Goal: Task Accomplishment & Management: Use online tool/utility

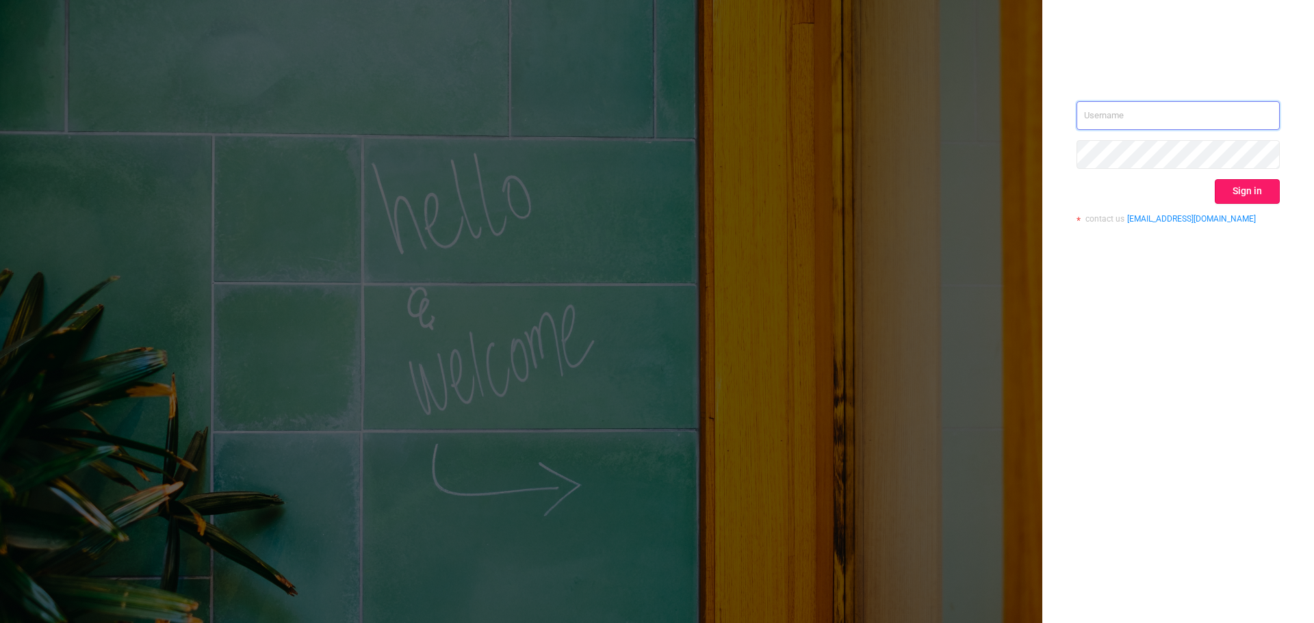
type input "valeria@skyadvert.net"
click at [1259, 197] on button "Sign in" at bounding box center [1247, 191] width 65 height 25
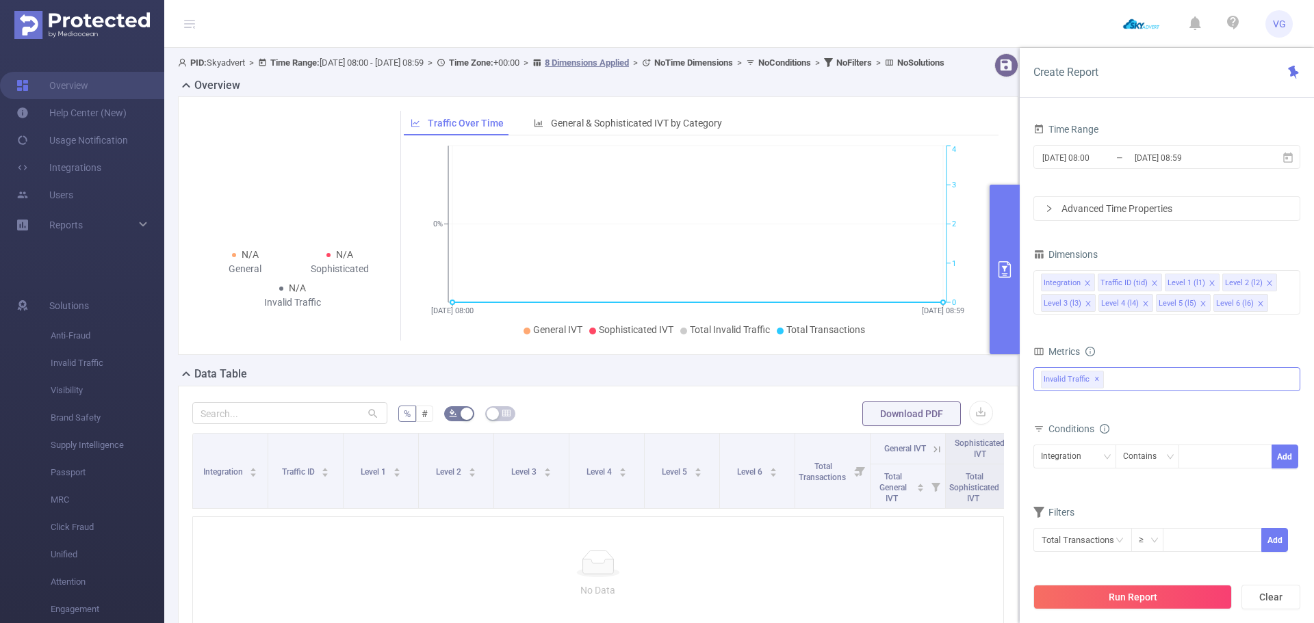
click at [1121, 372] on div "Invalid Traffic ✕" at bounding box center [1166, 379] width 267 height 24
click at [1113, 386] on span "Anti-Fraud" at bounding box center [1181, 385] width 234 height 18
click at [1154, 488] on form "Dimensions Integration Traffic ID (tid) Level 1 (l1) Level 2 (l2) Level 3 (l3) …" at bounding box center [1166, 407] width 267 height 325
click at [1183, 459] on div at bounding box center [1225, 457] width 94 height 24
paste input "[DOMAIN_NAME]"
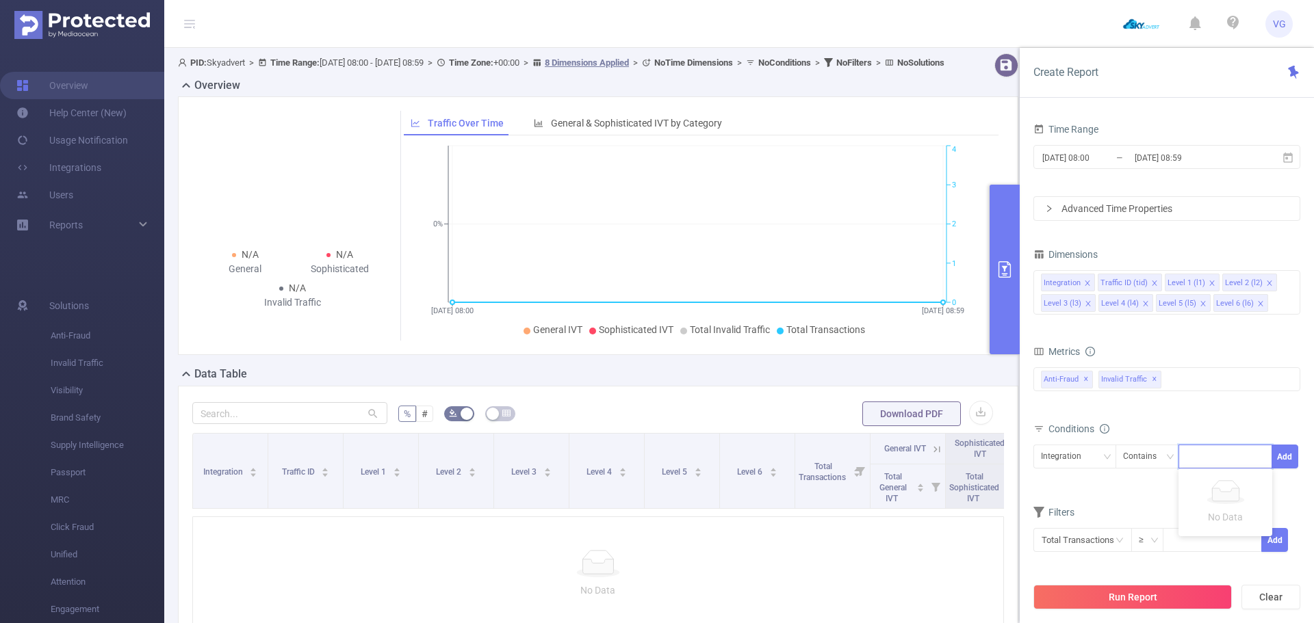
type input "[DOMAIN_NAME]"
click at [1234, 485] on li "[DOMAIN_NAME]" at bounding box center [1229, 482] width 103 height 22
click at [1284, 456] on button "Add" at bounding box center [1284, 457] width 27 height 24
click at [1087, 281] on icon "icon: close" at bounding box center [1087, 283] width 5 height 5
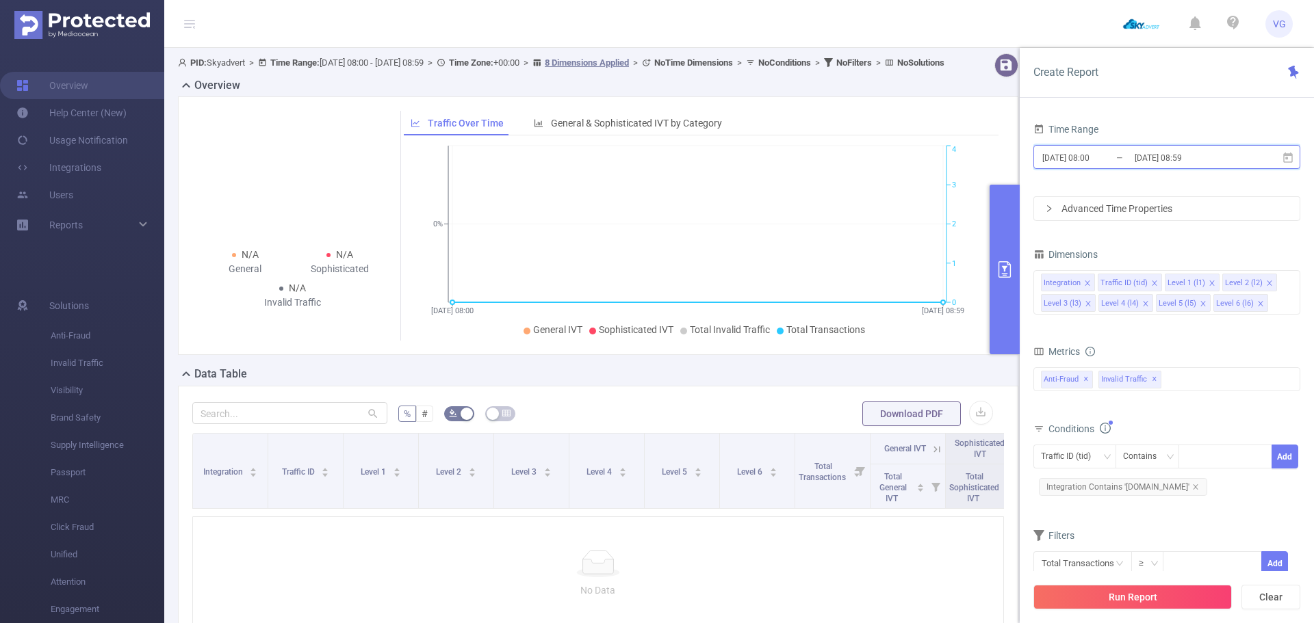
click at [1289, 159] on icon at bounding box center [1288, 158] width 12 height 12
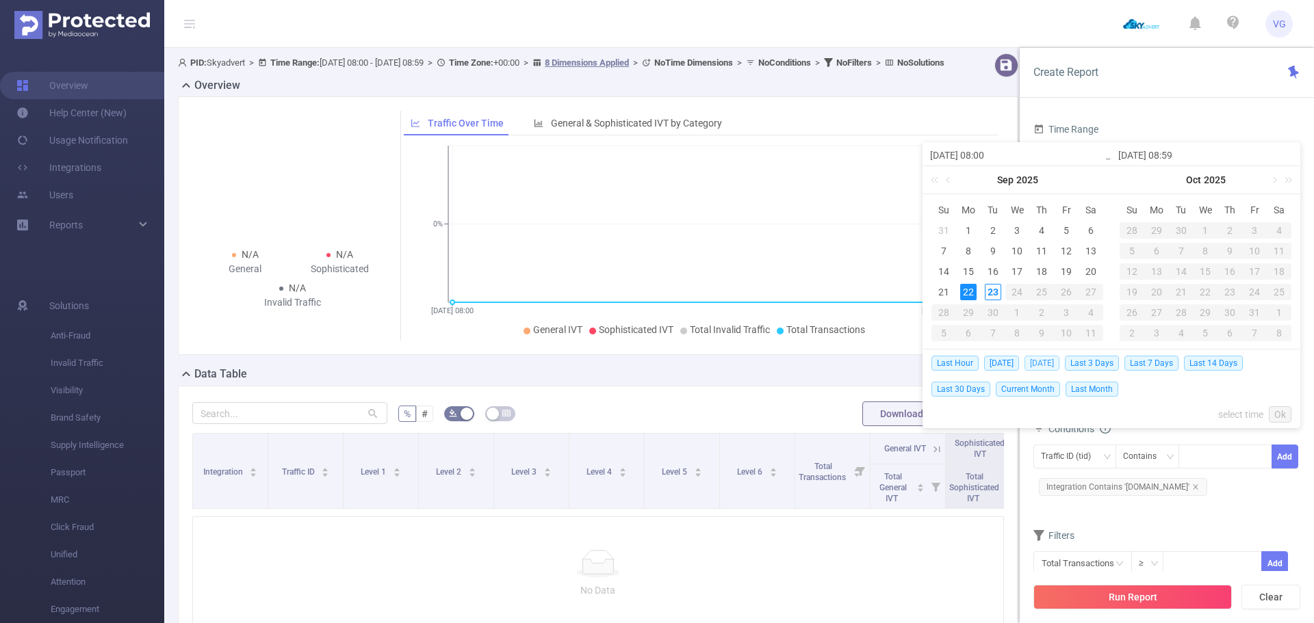
click at [1040, 361] on span "Yesterday" at bounding box center [1041, 363] width 35 height 15
type input "[DATE] 00:00"
type input "[DATE] 23:59"
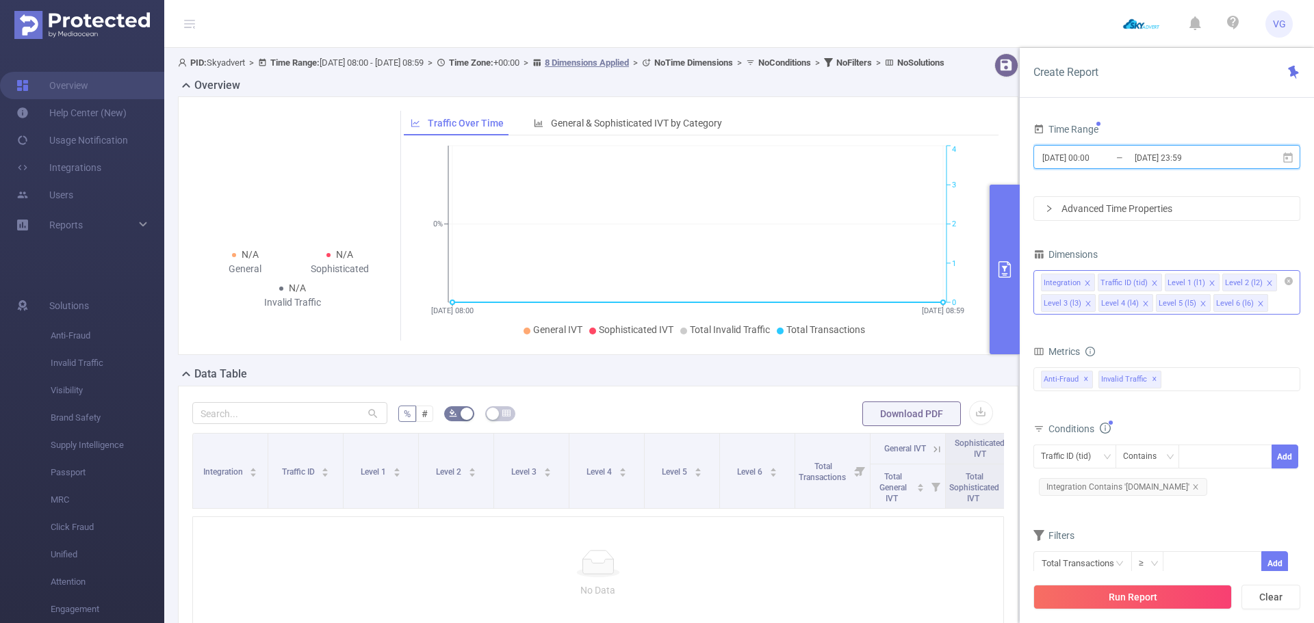
click at [1085, 283] on icon "icon: close" at bounding box center [1087, 283] width 7 height 7
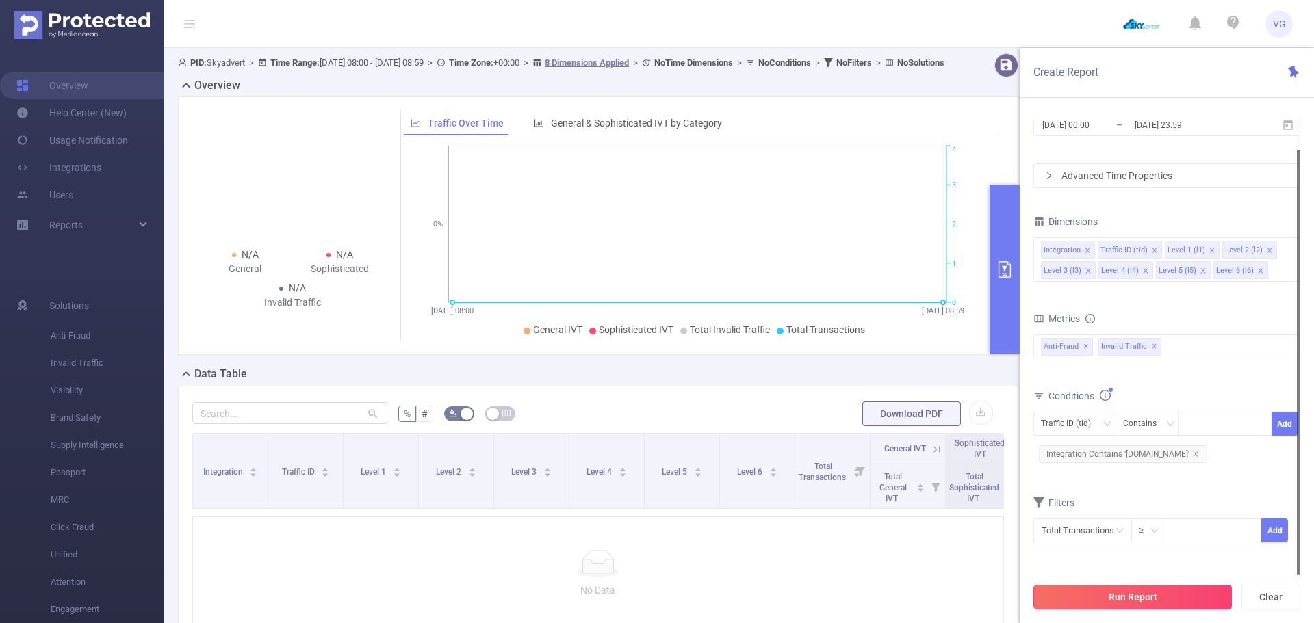
click at [1144, 596] on button "Run Report" at bounding box center [1132, 597] width 198 height 25
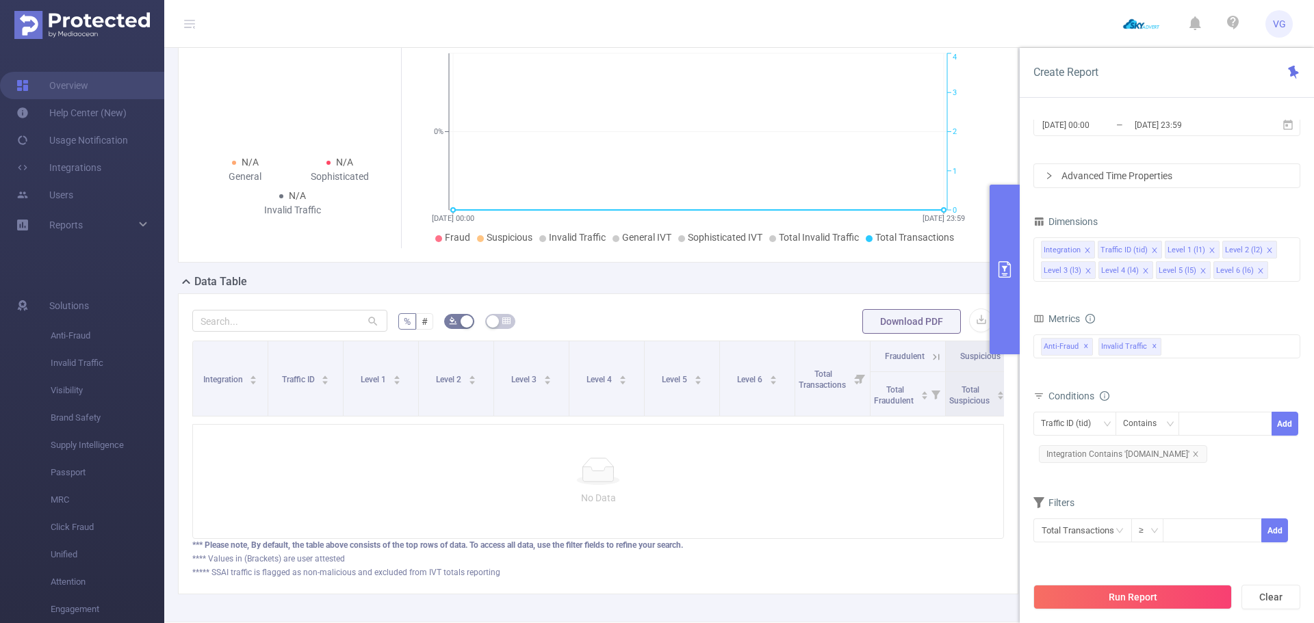
scroll to position [169, 0]
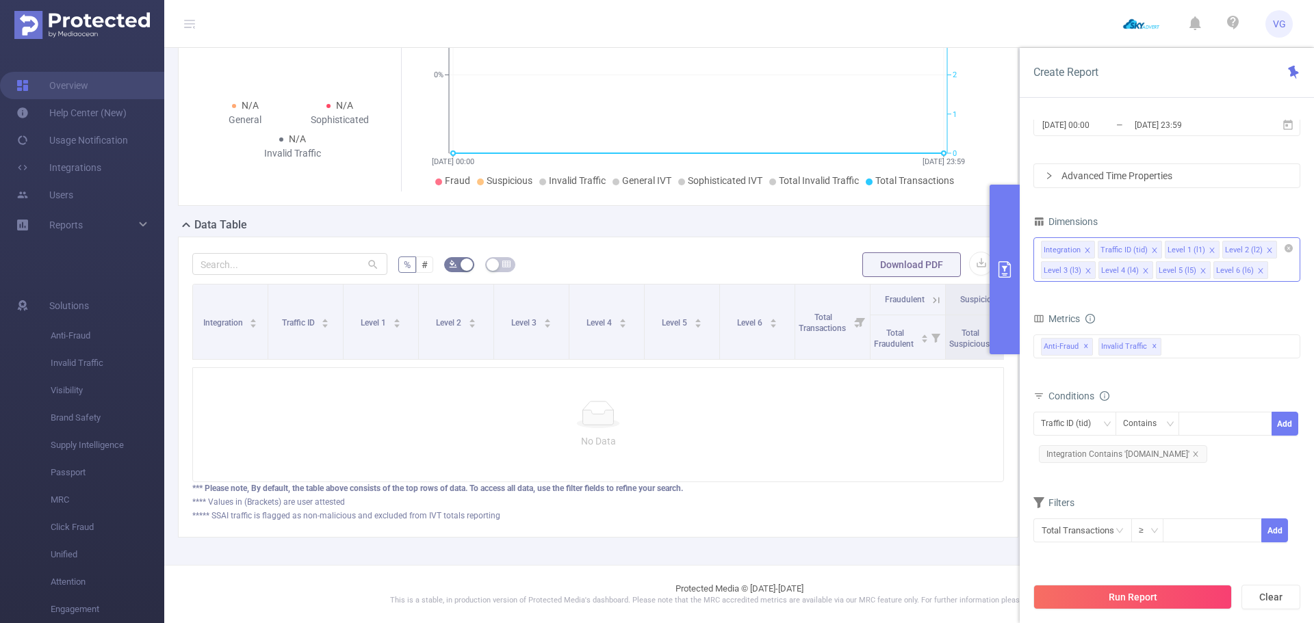
click at [1085, 249] on icon "icon: close" at bounding box center [1087, 250] width 7 height 7
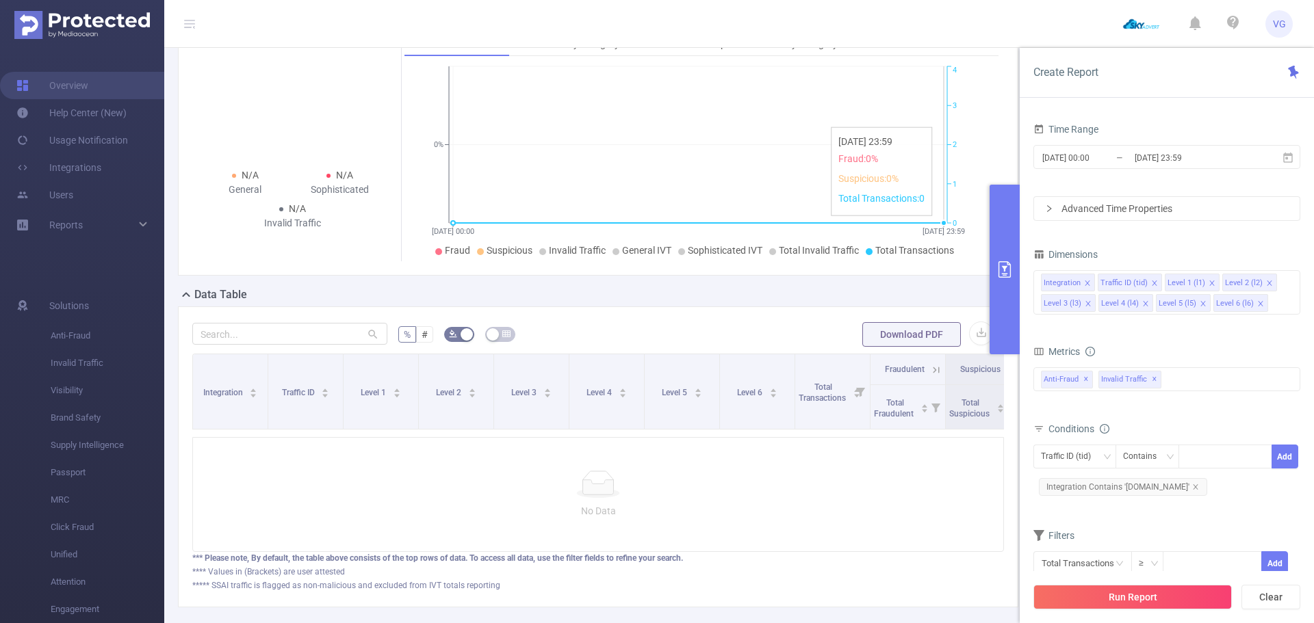
scroll to position [169, 0]
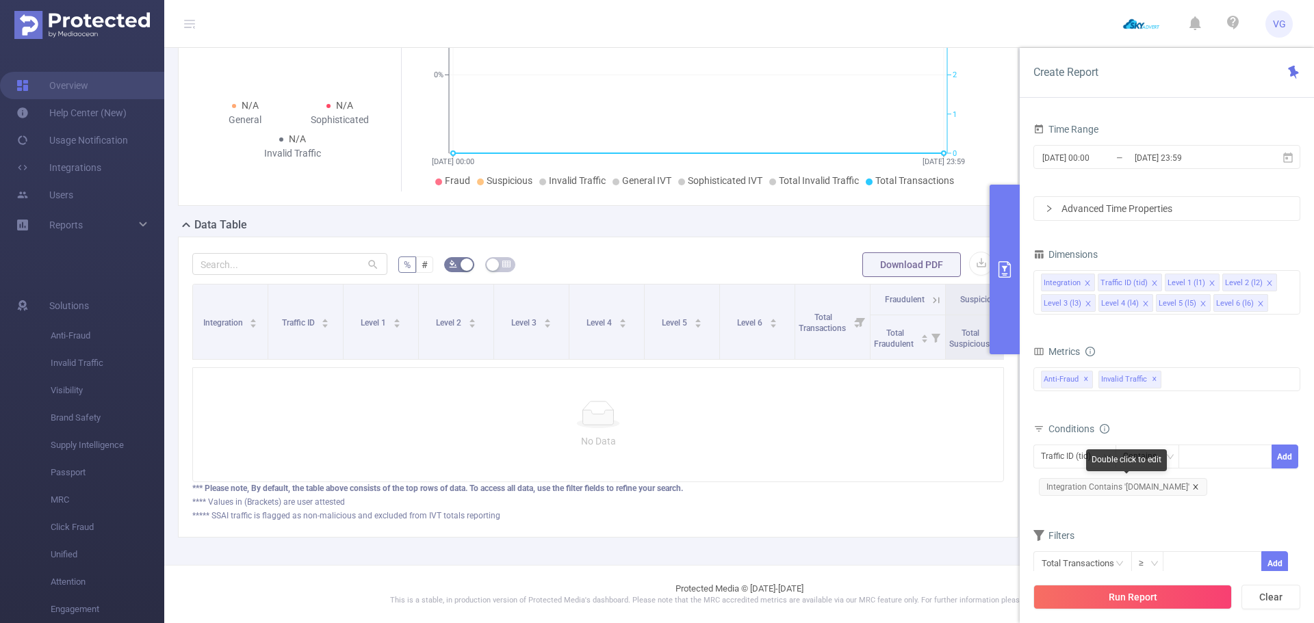
click at [1195, 484] on icon "icon: close" at bounding box center [1195, 486] width 5 height 5
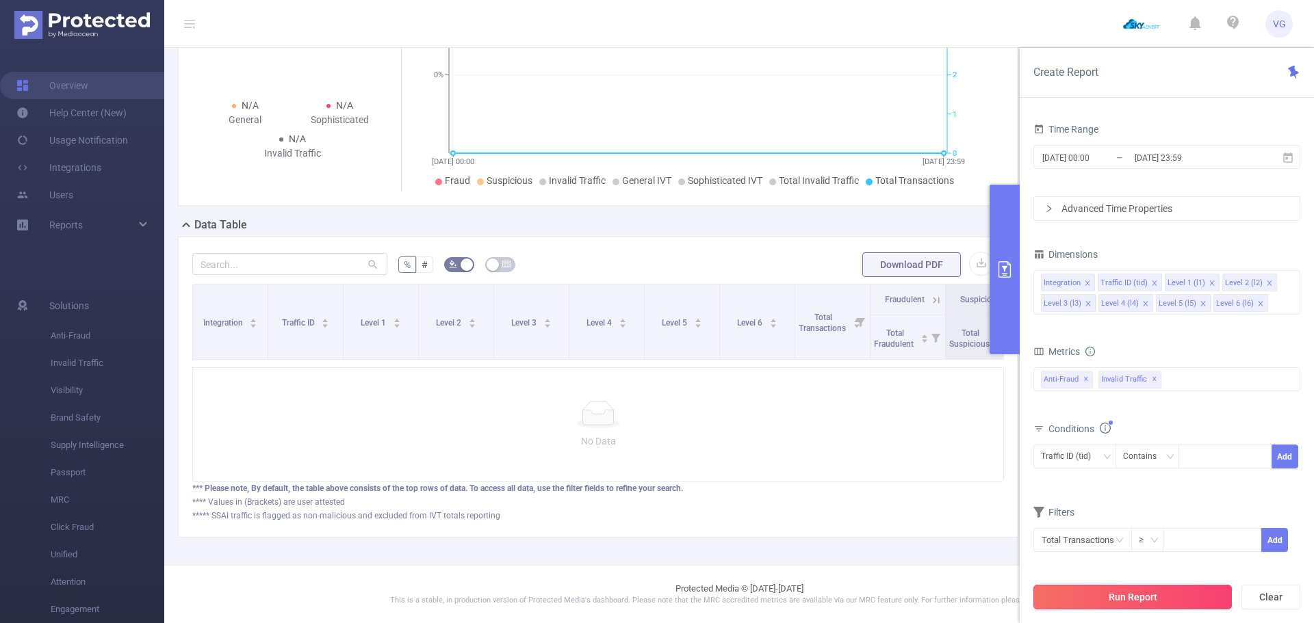
click at [1156, 593] on button "Run Report" at bounding box center [1132, 597] width 198 height 25
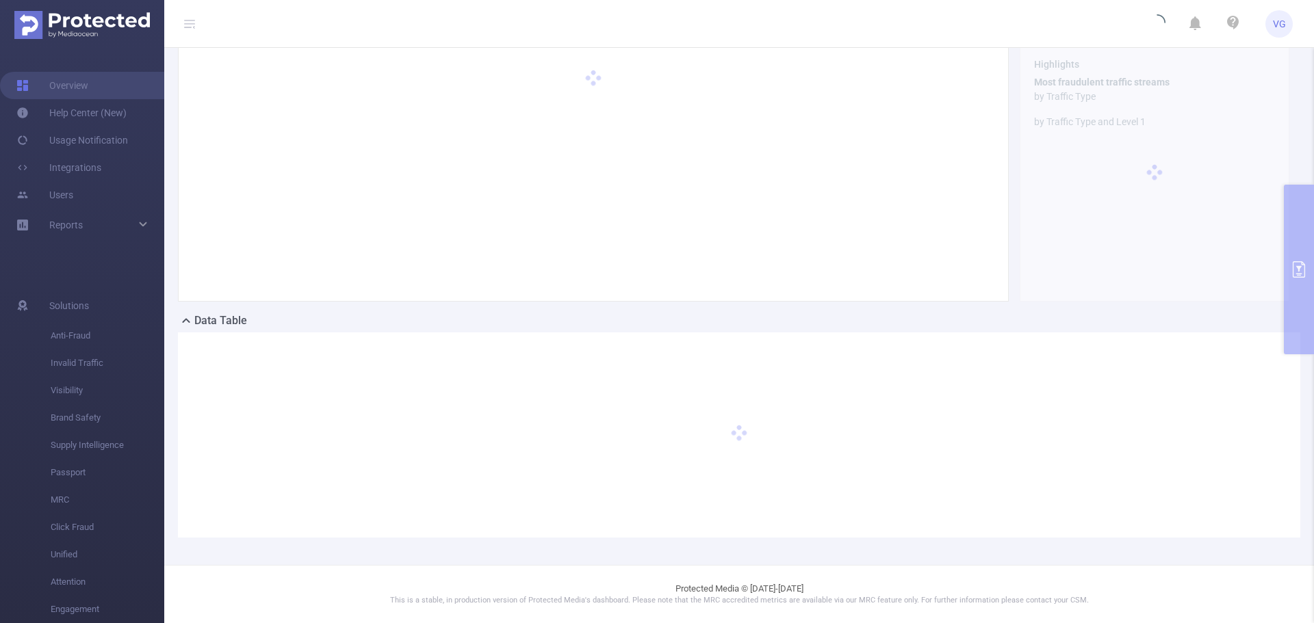
scroll to position [51, 0]
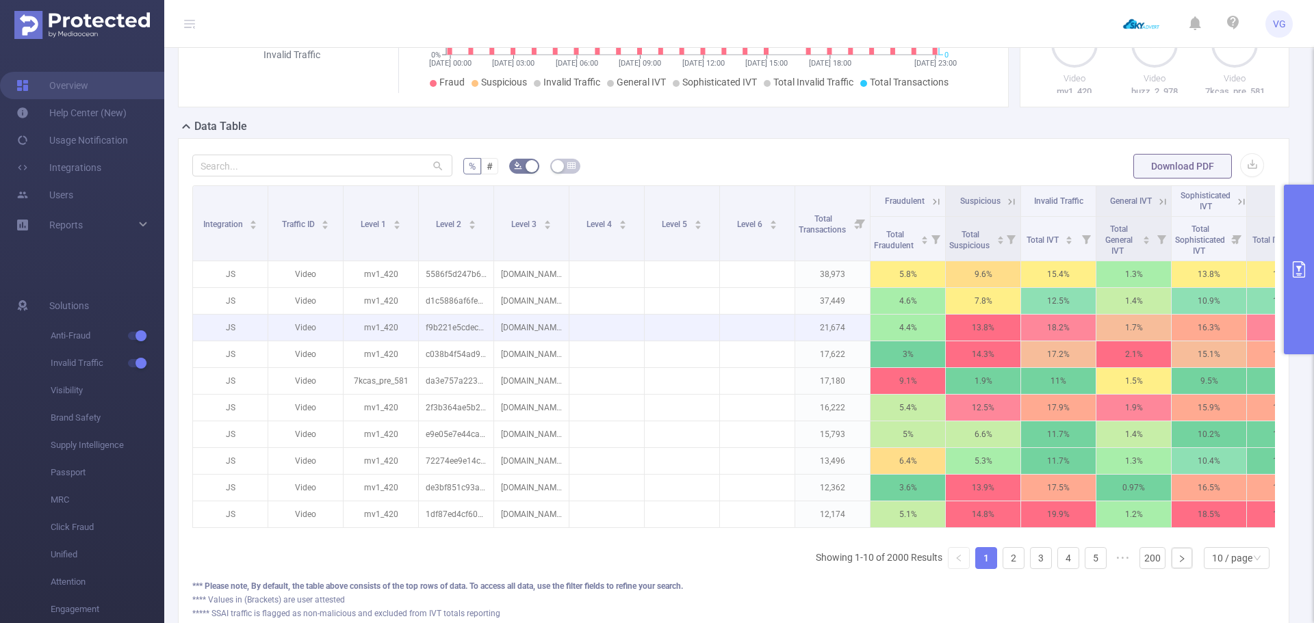
scroll to position [257, 0]
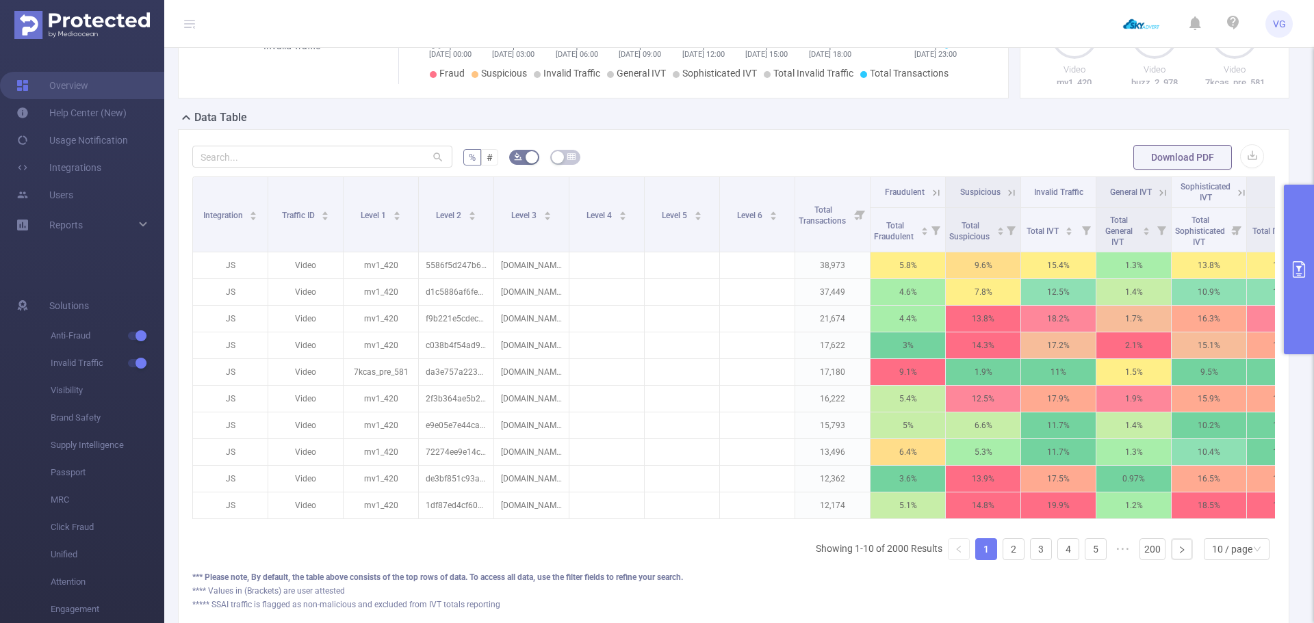
click at [1308, 289] on button "primary" at bounding box center [1299, 270] width 30 height 170
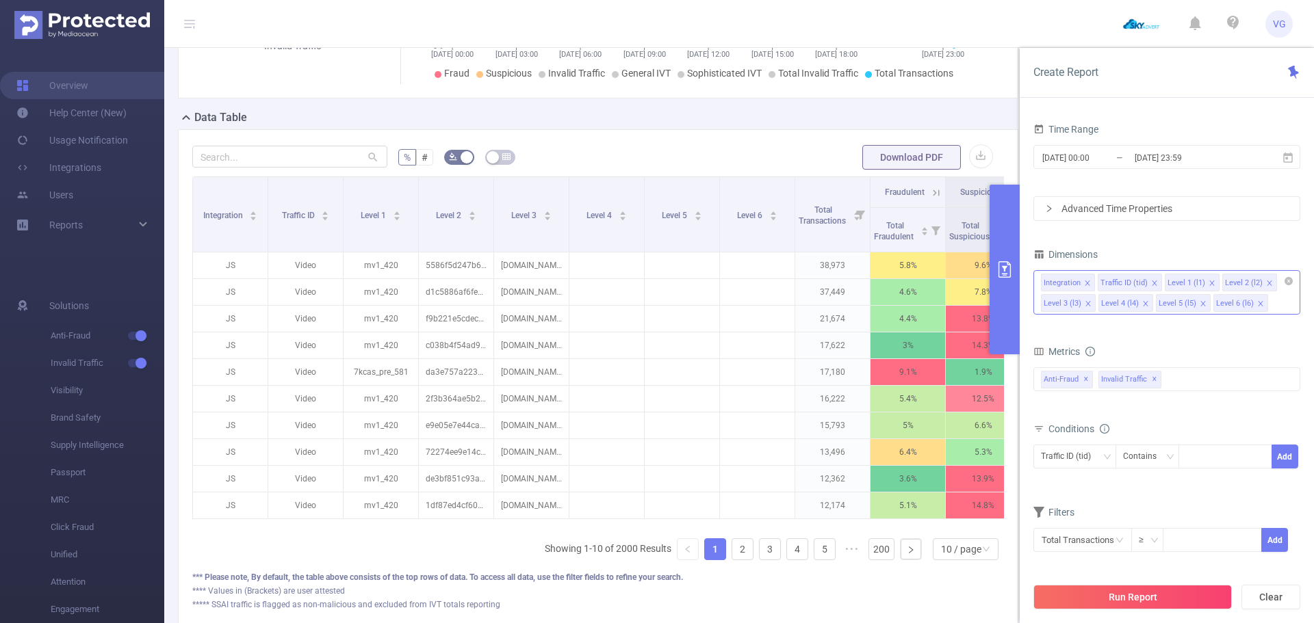
click at [1087, 283] on icon "icon: close" at bounding box center [1087, 283] width 7 height 7
click at [1089, 283] on li "Traffic ID (tid)" at bounding box center [1073, 283] width 64 height 18
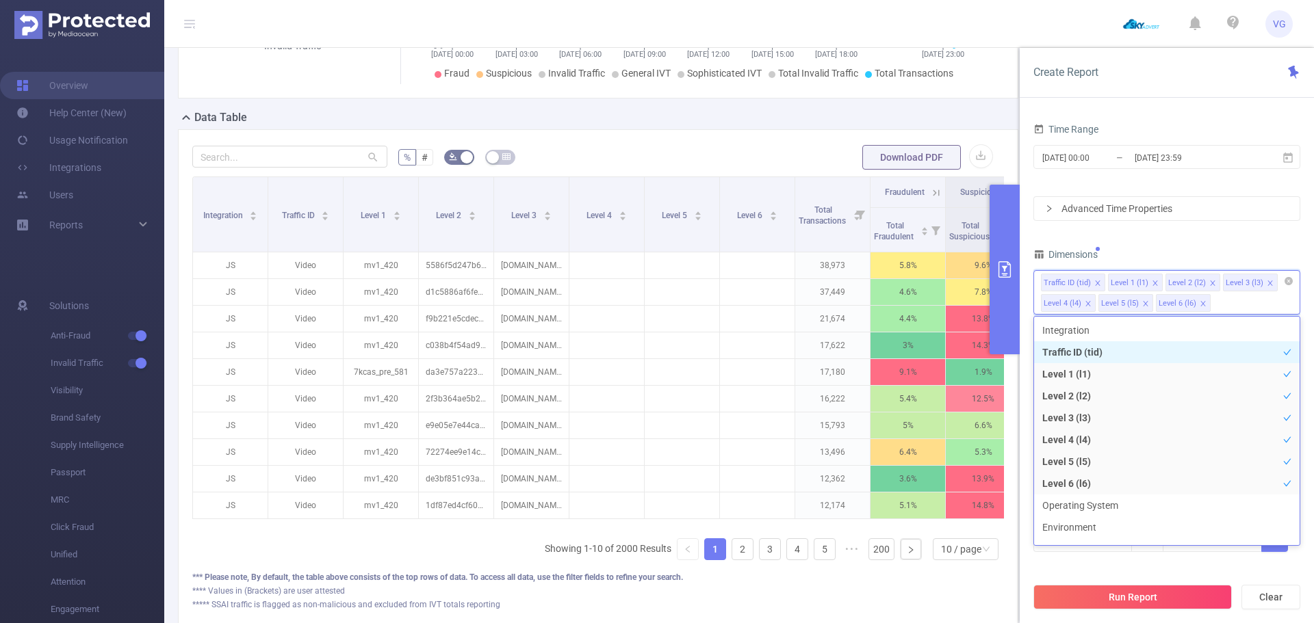
click at [1096, 283] on icon "icon: close" at bounding box center [1097, 283] width 5 height 5
click at [1098, 283] on li "Level 2 (l2)" at bounding box center [1125, 283] width 55 height 18
click at [1089, 281] on icon "icon: close" at bounding box center [1088, 283] width 7 height 7
click at [1130, 304] on div "Level 2 (l2) Level 3 (l3) Level 4 (l4) Level 5 (l5) Level 6 (l6)" at bounding box center [1166, 292] width 267 height 44
click at [1086, 303] on icon "icon: close" at bounding box center [1088, 303] width 7 height 7
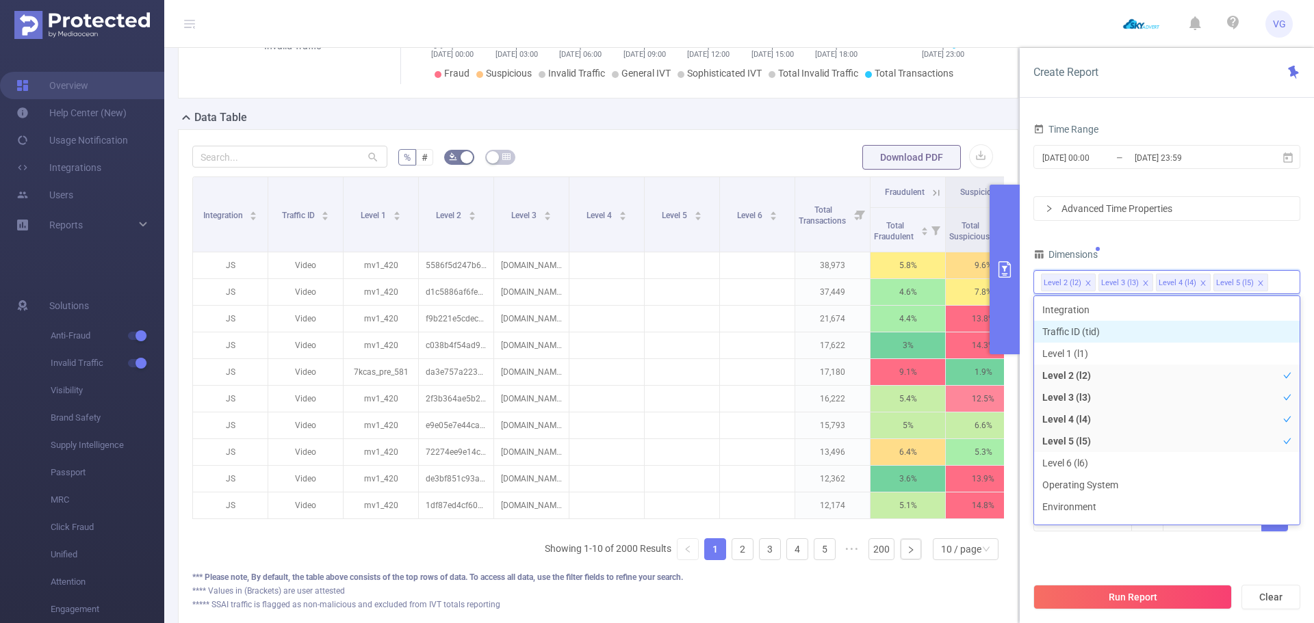
click at [1199, 281] on icon "icon: close" at bounding box center [1202, 283] width 7 height 7
click at [1182, 251] on div "Dimensions" at bounding box center [1166, 256] width 267 height 23
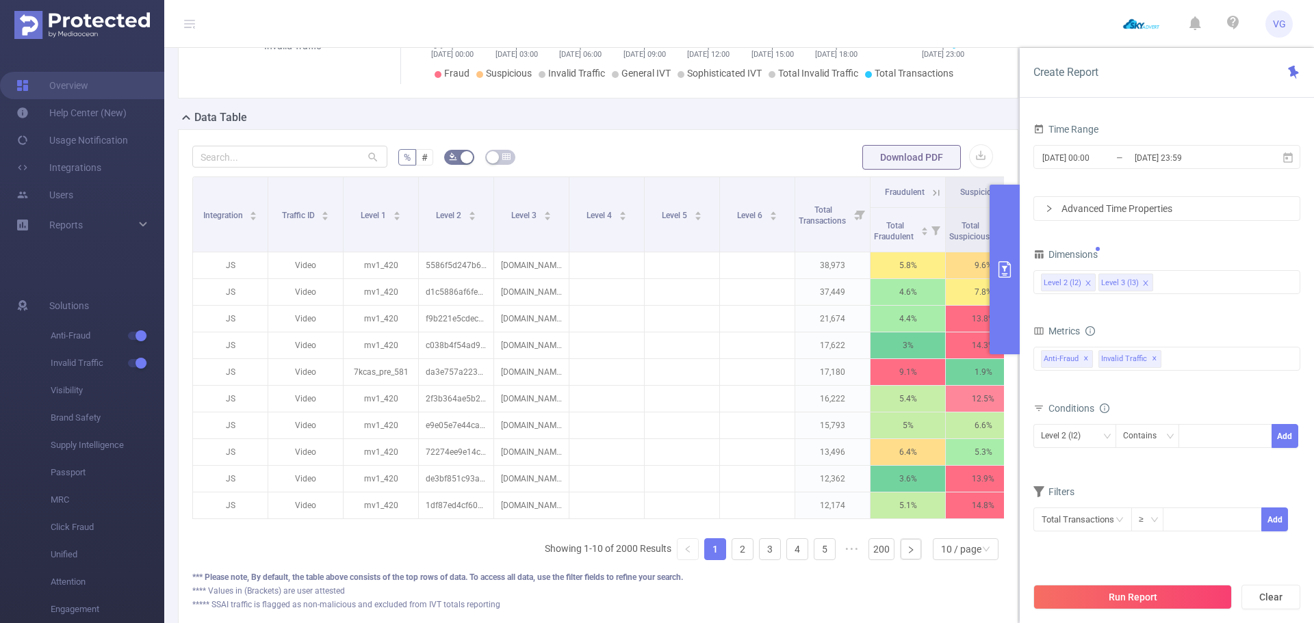
click at [1236, 280] on div "Level 2 (l2) Level 3 (l3)" at bounding box center [1167, 282] width 252 height 23
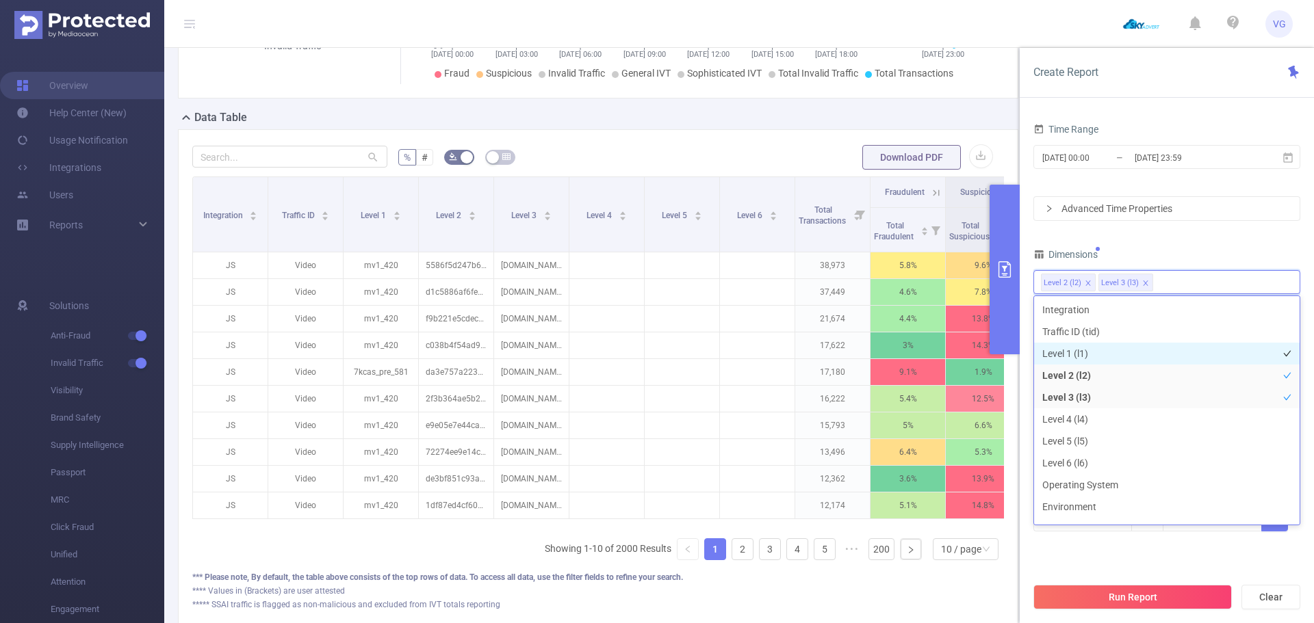
click at [1095, 351] on li "Level 1 (l1)" at bounding box center [1166, 354] width 265 height 22
click at [1156, 252] on div "Dimensions" at bounding box center [1166, 256] width 267 height 23
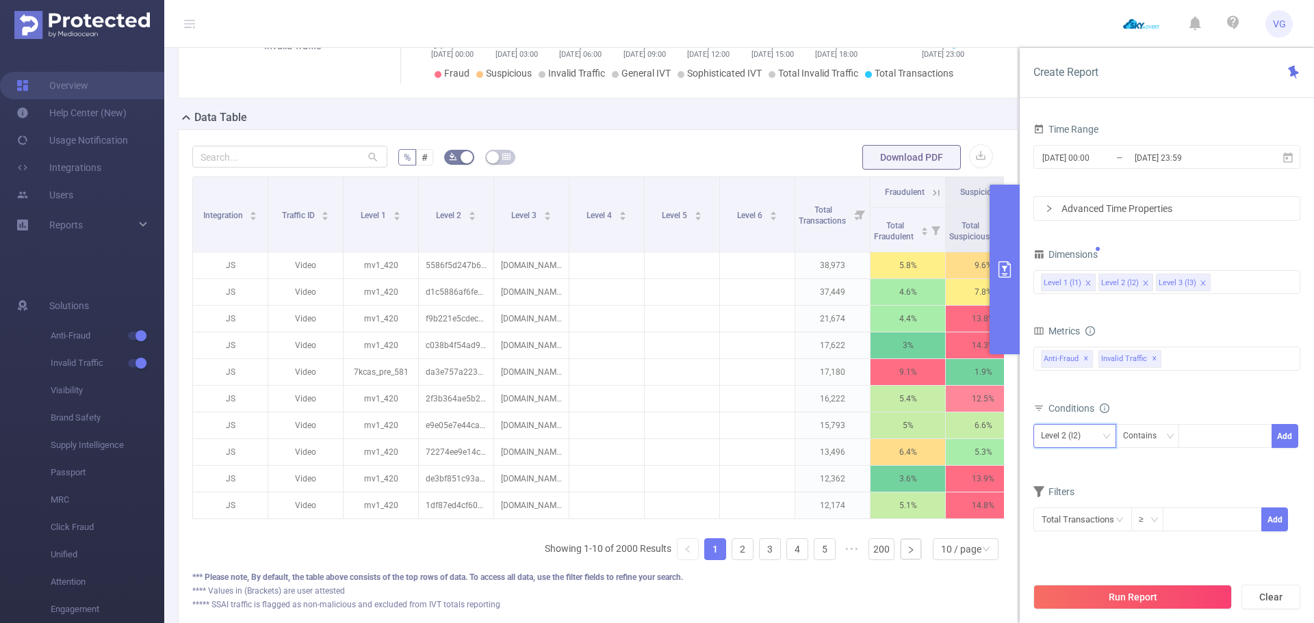
click at [1083, 440] on div "Level 2 (l2)" at bounding box center [1065, 436] width 49 height 23
click at [1076, 512] on li "Level 3 (l3)" at bounding box center [1074, 506] width 83 height 22
click at [1206, 441] on div at bounding box center [1225, 436] width 79 height 23
paste input "[DOMAIN_NAME]"
type input "[DOMAIN_NAME]"
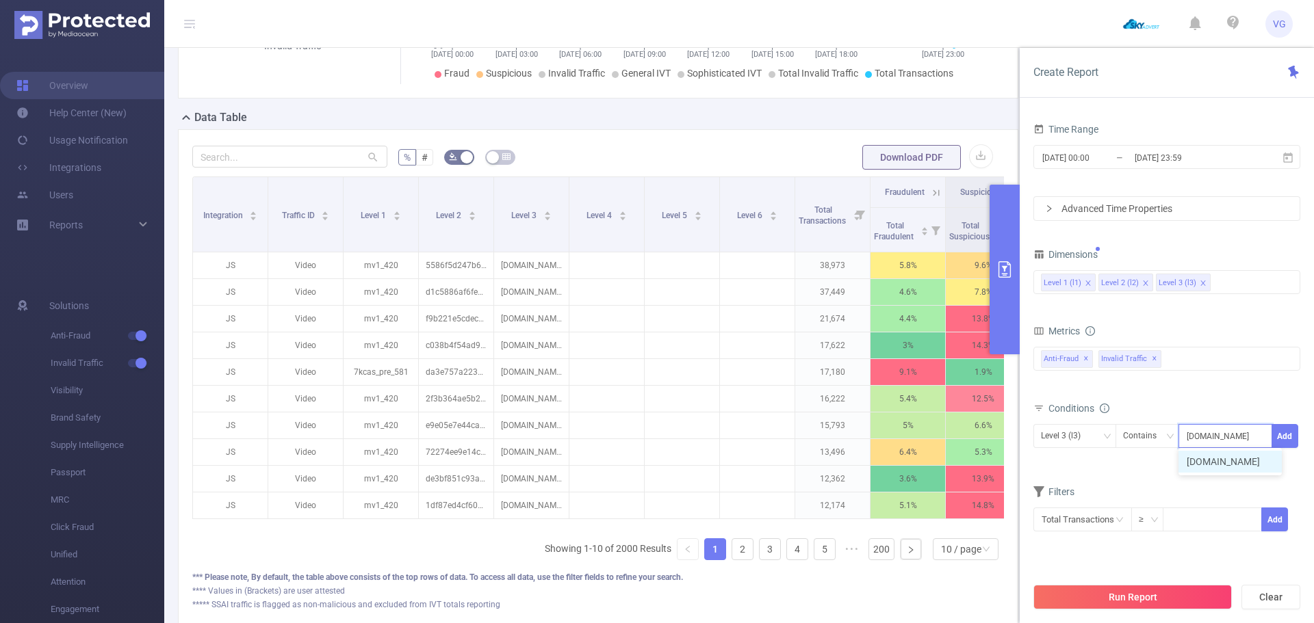
click at [1193, 395] on div "Metrics Total Fraudulent Bot/Virus Hostile Tools Tunneled Traffic Non Malicious…" at bounding box center [1166, 360] width 267 height 77
click at [1291, 428] on button "Add" at bounding box center [1284, 436] width 27 height 24
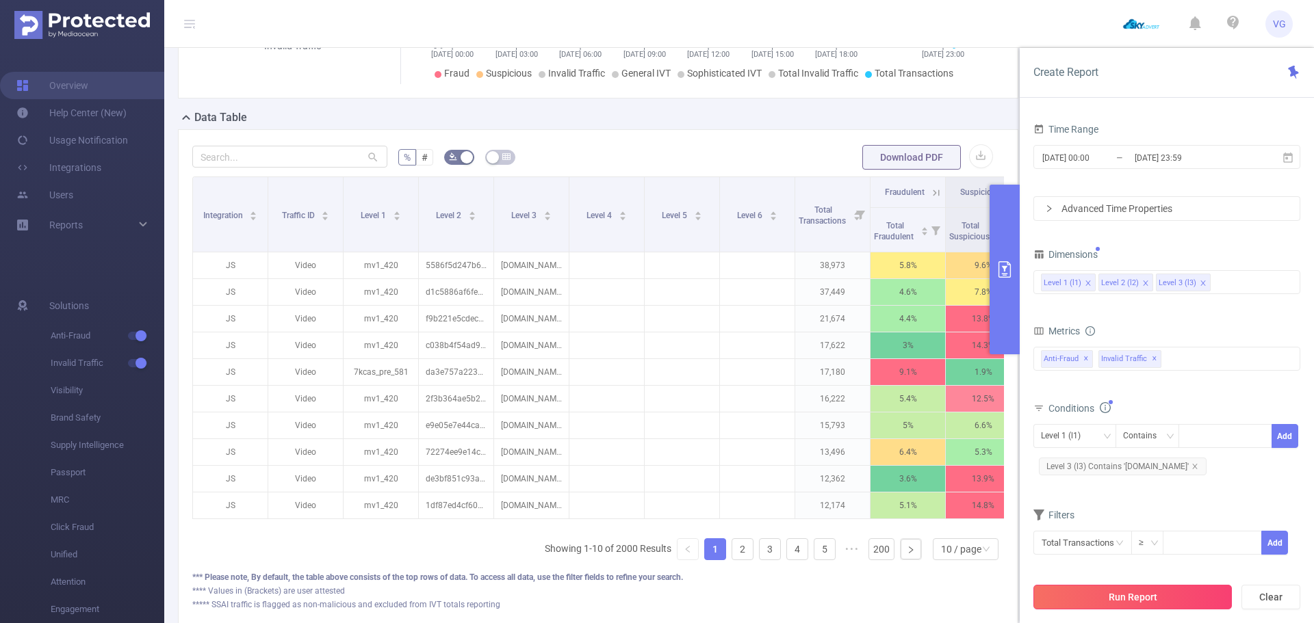
click at [1142, 601] on button "Run Report" at bounding box center [1132, 597] width 198 height 25
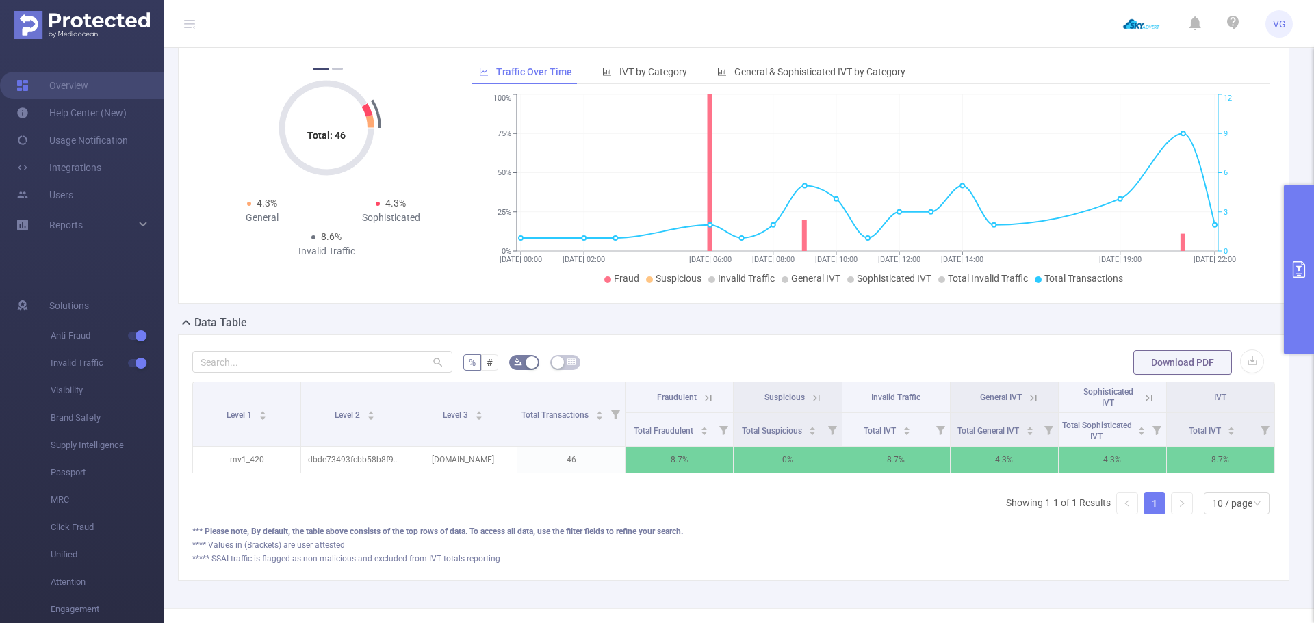
click at [703, 402] on icon at bounding box center [708, 398] width 12 height 12
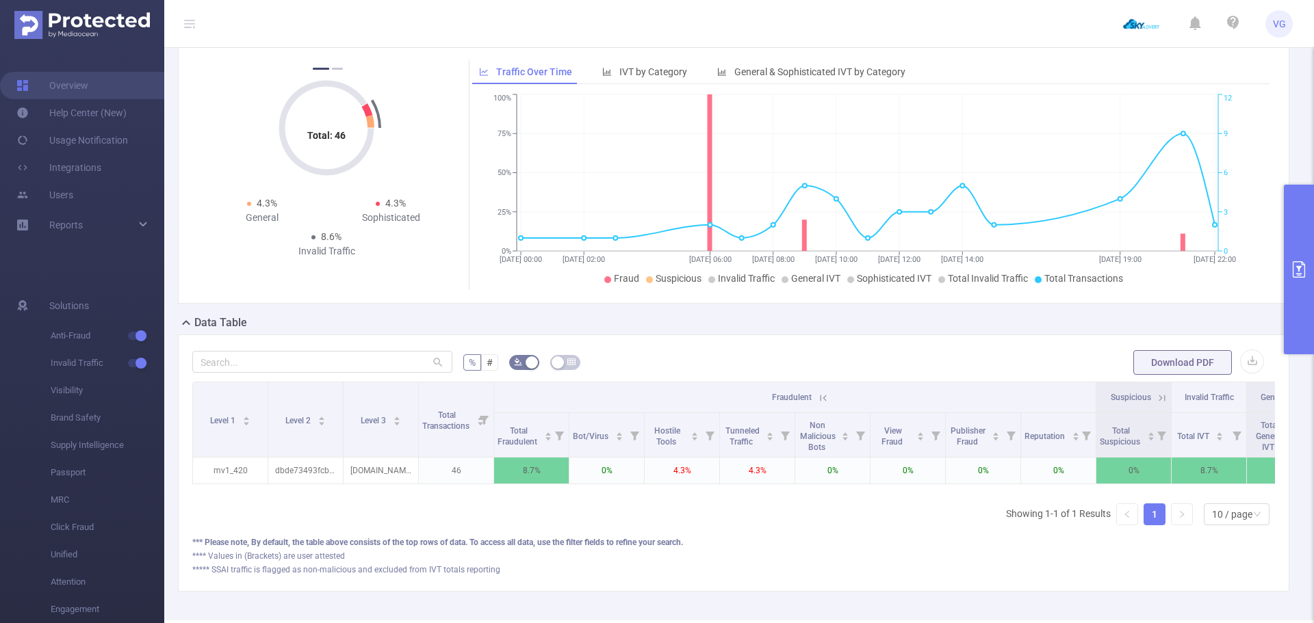
click at [818, 398] on icon at bounding box center [823, 398] width 12 height 12
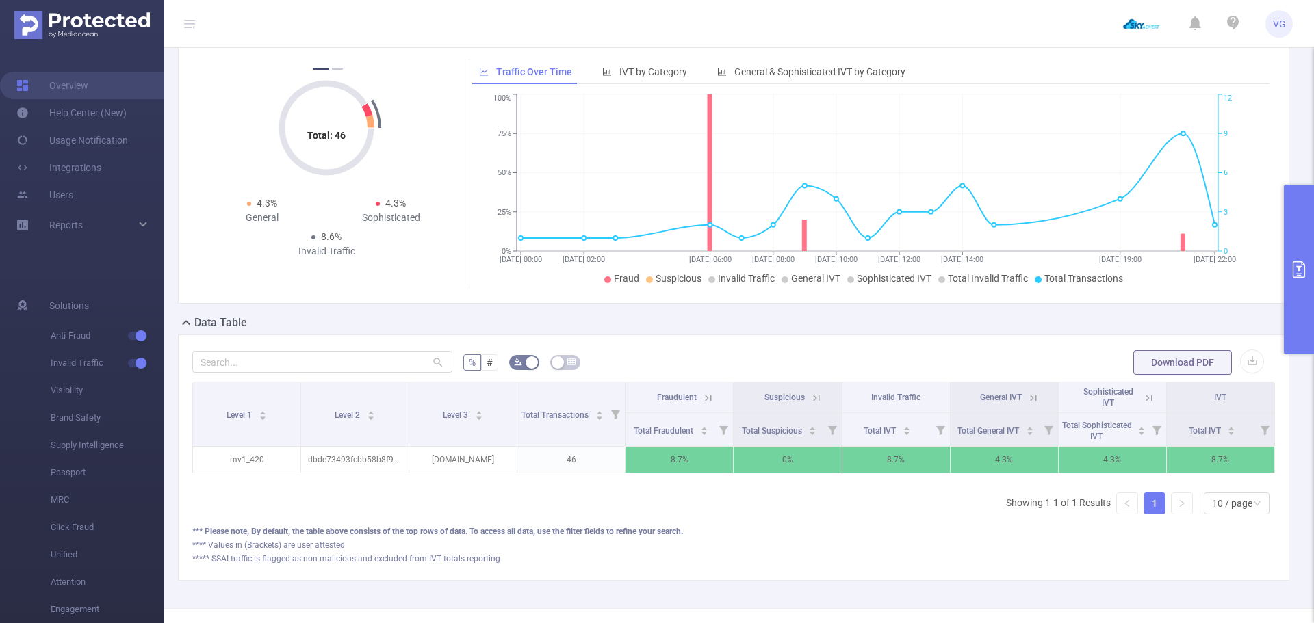
scroll to position [0, 3]
